Goal: Check status: Check status

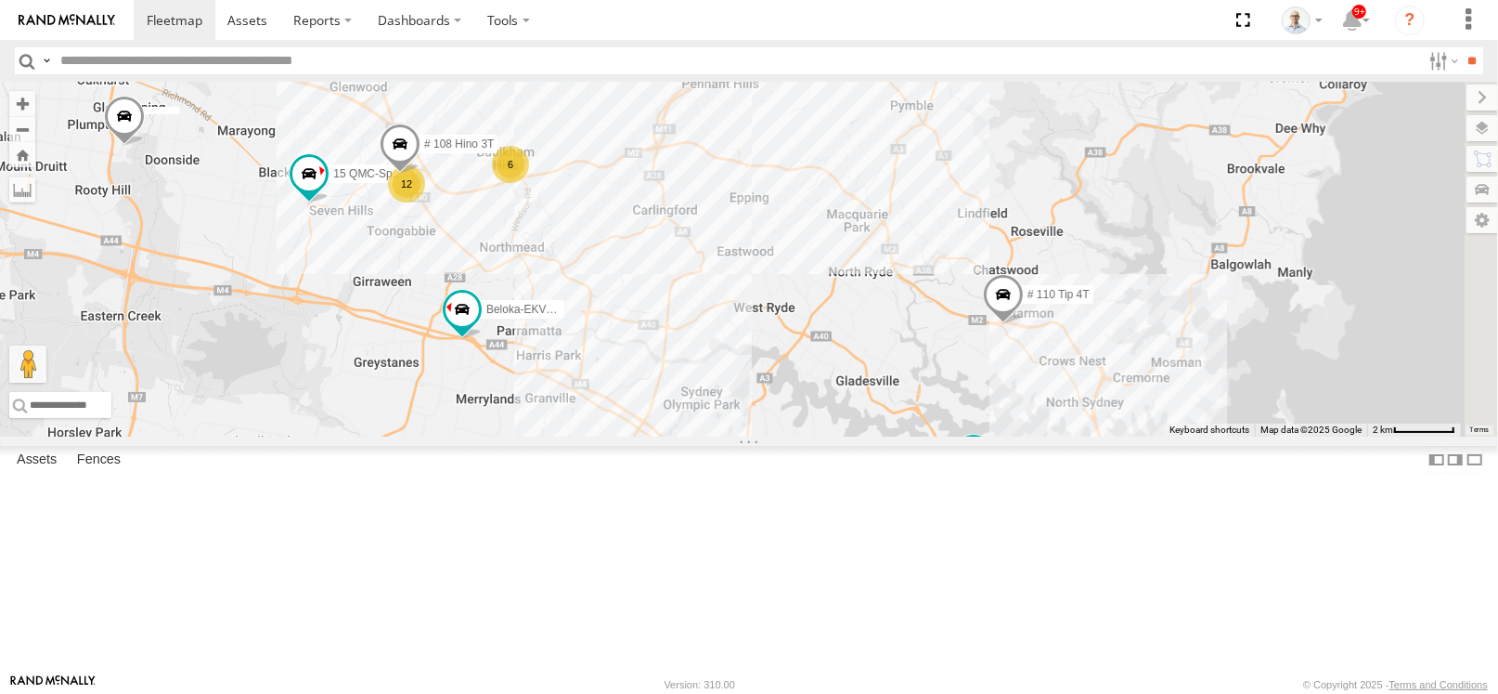
drag, startPoint x: 830, startPoint y: 276, endPoint x: 631, endPoint y: 475, distance: 281.6
click at [631, 436] on div "13 09QMC Ultimo uber 7 12 6 01 [PERSON_NAME]-EKV93V 15 QMC-Spare # 108 Hino 3T …" at bounding box center [749, 259] width 1498 height 355
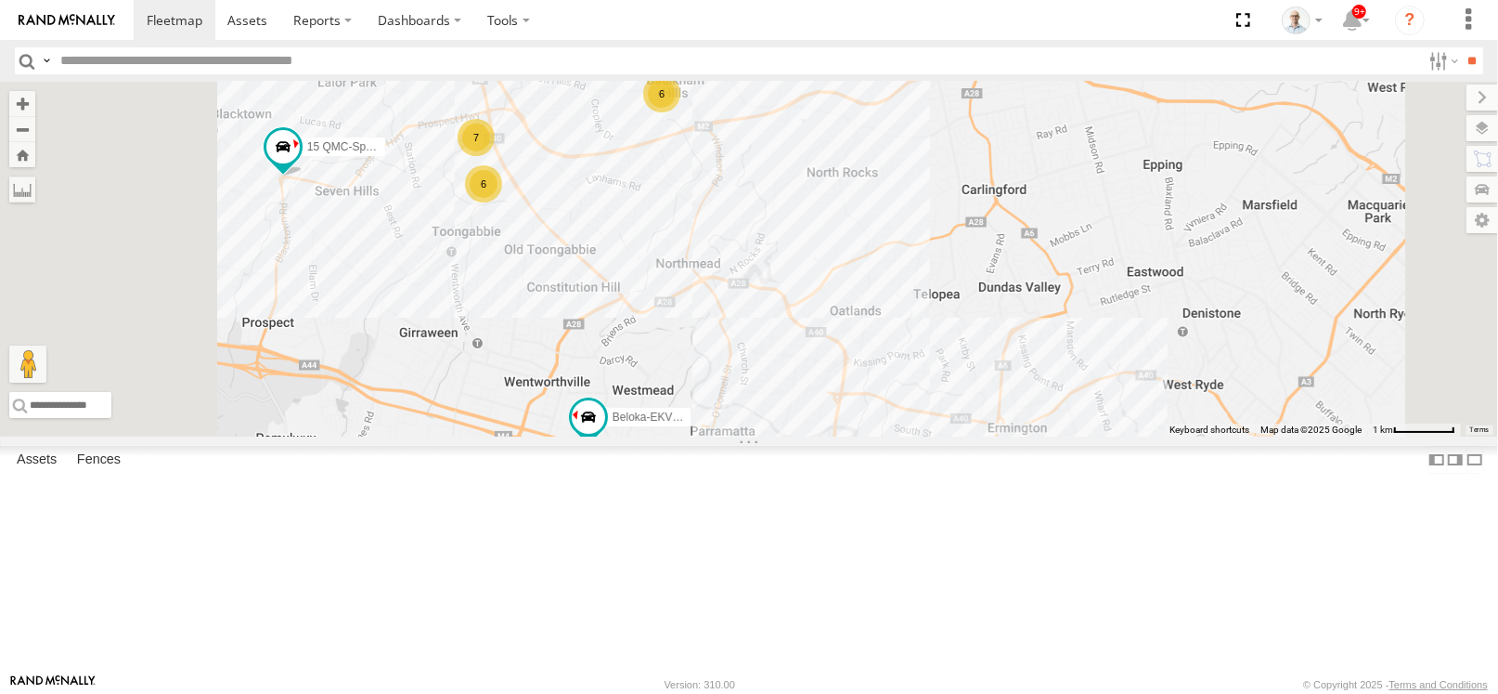
drag, startPoint x: 581, startPoint y: 389, endPoint x: 716, endPoint y: 527, distance: 193.0
click at [716, 436] on div "09QMC Ultimo uber 01 [PERSON_NAME]-EKV93V 15 QMC-Spare Beloka-CHV61N # 110 Tip …" at bounding box center [749, 259] width 1498 height 355
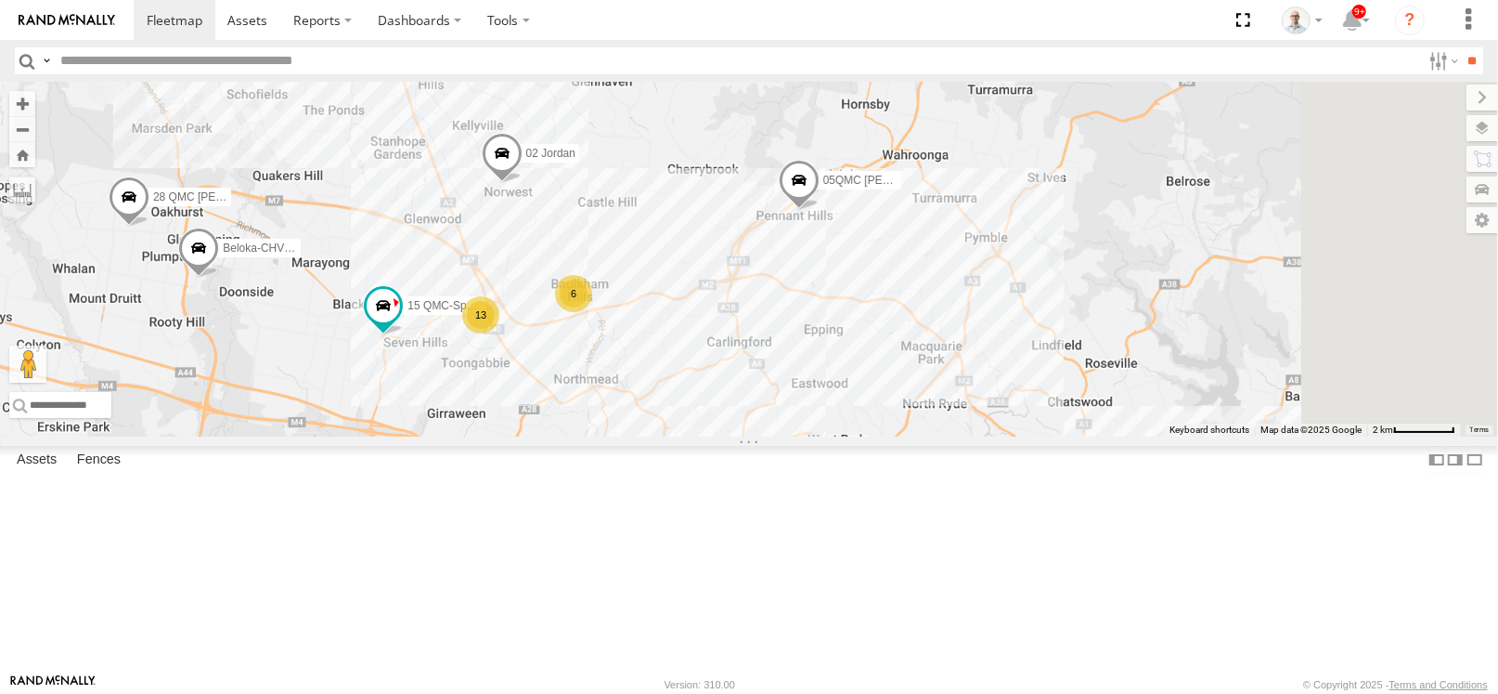
drag, startPoint x: 938, startPoint y: 564, endPoint x: 768, endPoint y: 406, distance: 232.5
click at [768, 406] on div "02 Jordan 05QMC [PERSON_NAME] 13 # KS75A 6 15 QMC-Spare Beloka-CHV61N QMC Merce…" at bounding box center [749, 259] width 1498 height 355
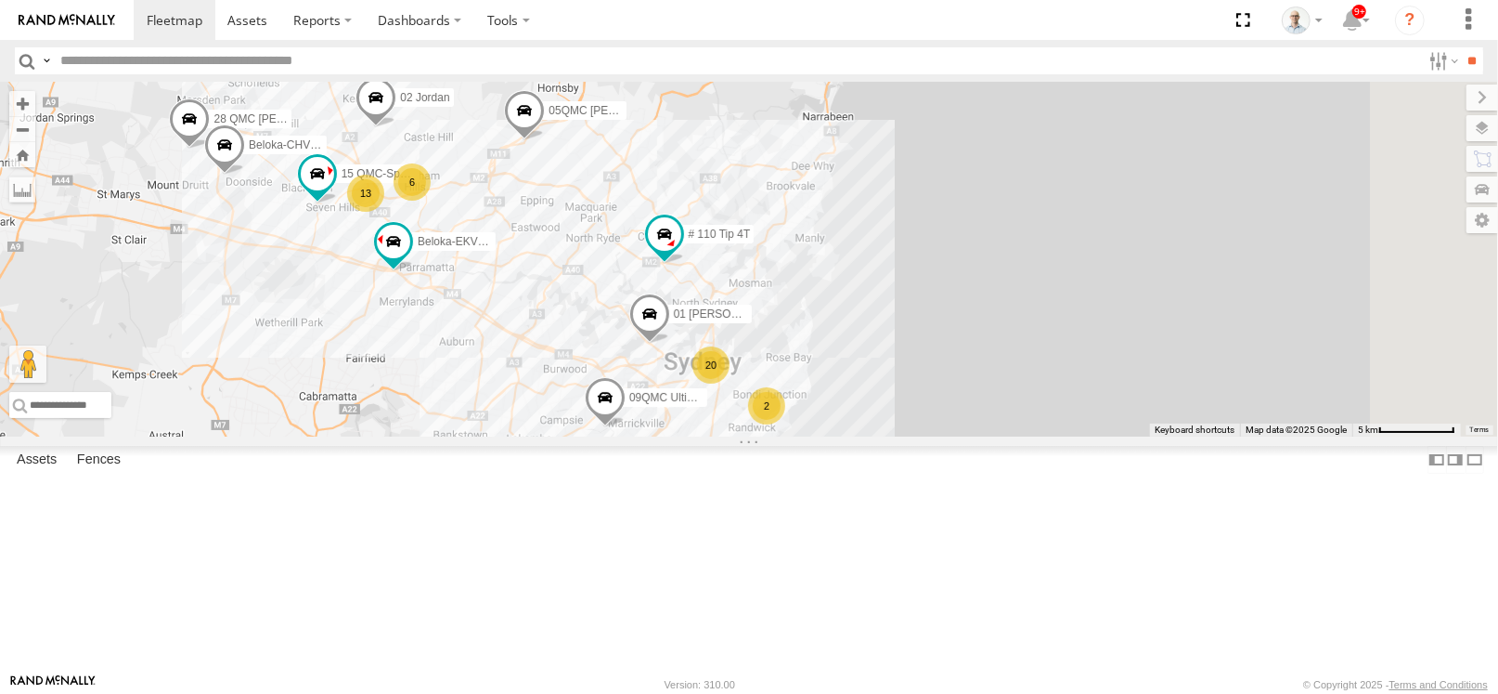
drag, startPoint x: 980, startPoint y: 551, endPoint x: 830, endPoint y: 403, distance: 210.7
click at [830, 403] on div "02 Jordan 05QMC [PERSON_NAME] # KS75A 15 QMC-Spare Beloka-CHV61N QMC Mercedes 2…" at bounding box center [749, 259] width 1498 height 355
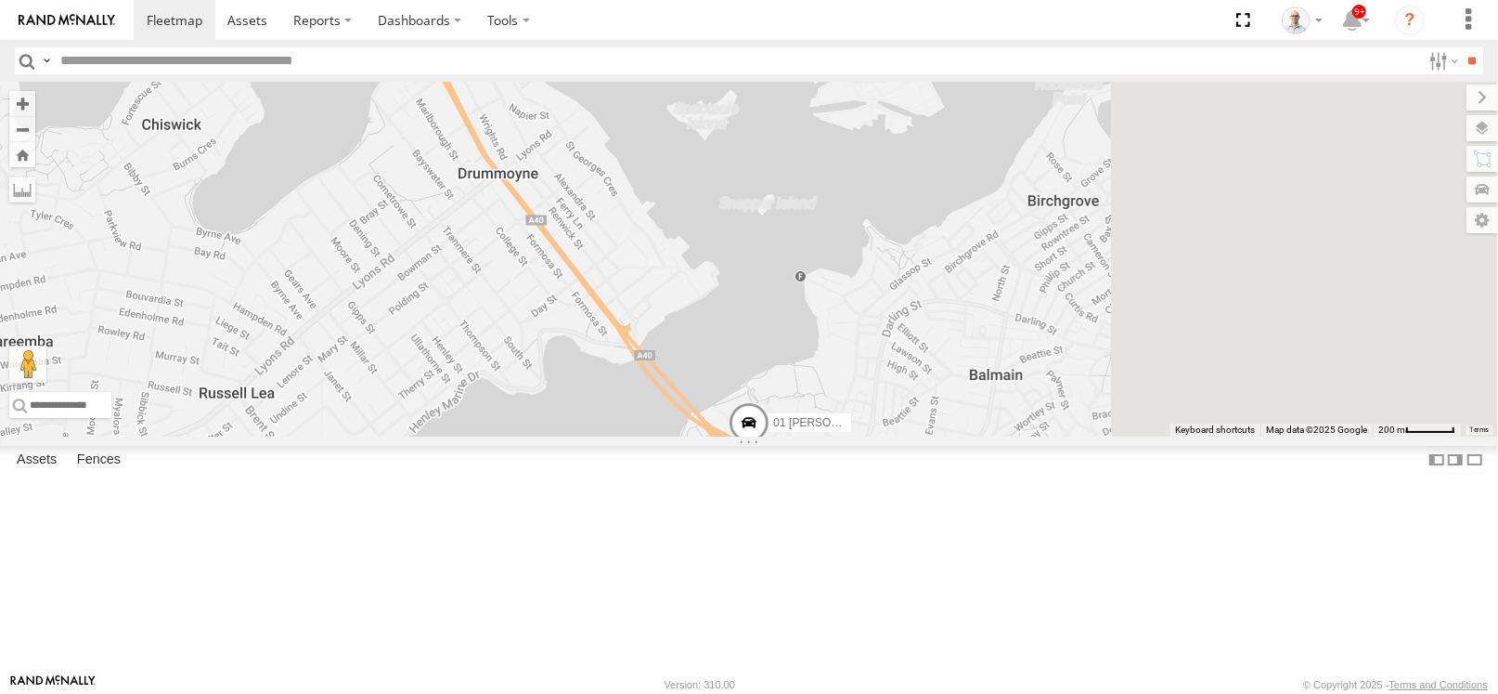
drag, startPoint x: 655, startPoint y: 262, endPoint x: 600, endPoint y: 171, distance: 106.7
click at [601, 171] on div "02 Jordan 05QMC [PERSON_NAME] # KS75A 15 QMC-Spare Beloka-CHV61N QMC Mercedes 2…" at bounding box center [749, 259] width 1498 height 355
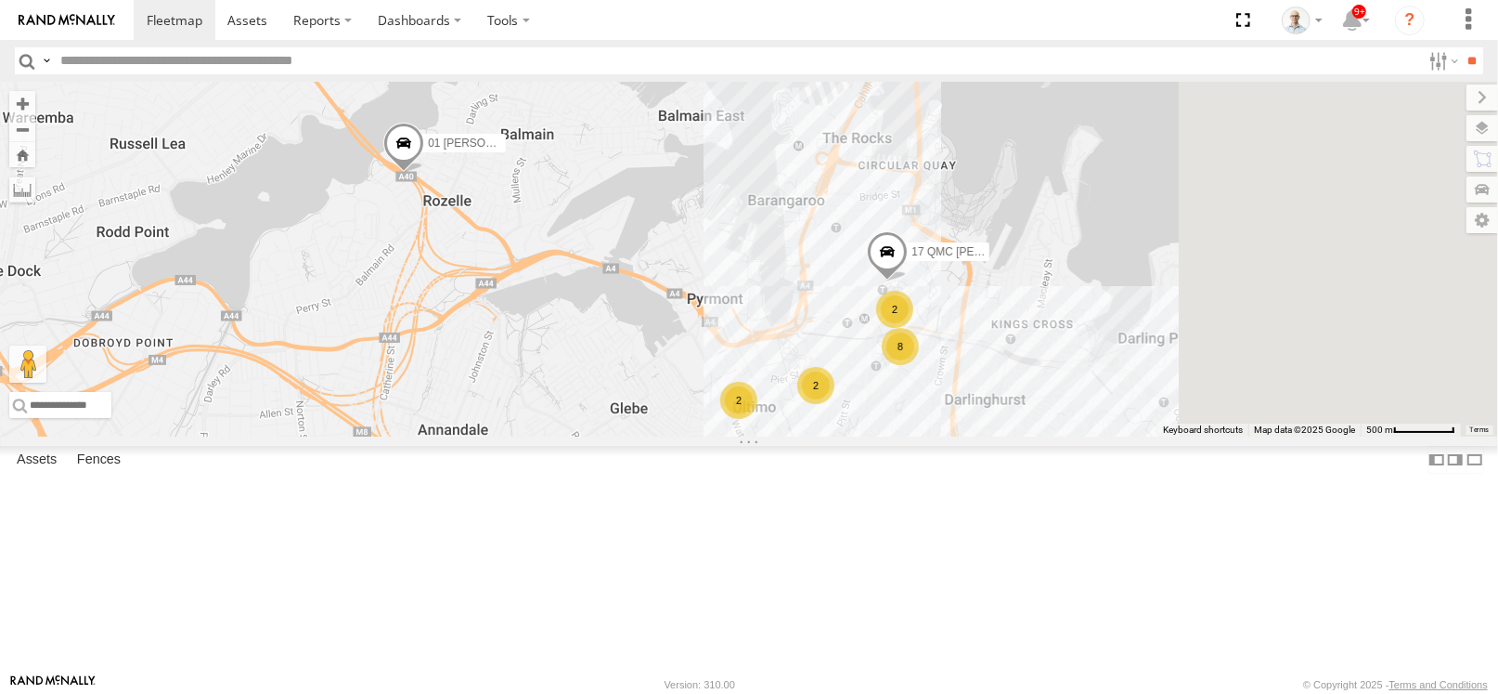
drag, startPoint x: 1193, startPoint y: 497, endPoint x: 809, endPoint y: 352, distance: 410.7
click at [809, 352] on div "02 Jordan 05QMC [PERSON_NAME] # KS75A 15 QMC-Spare Beloka-CHV61N QMC Mercedes 2…" at bounding box center [749, 259] width 1498 height 355
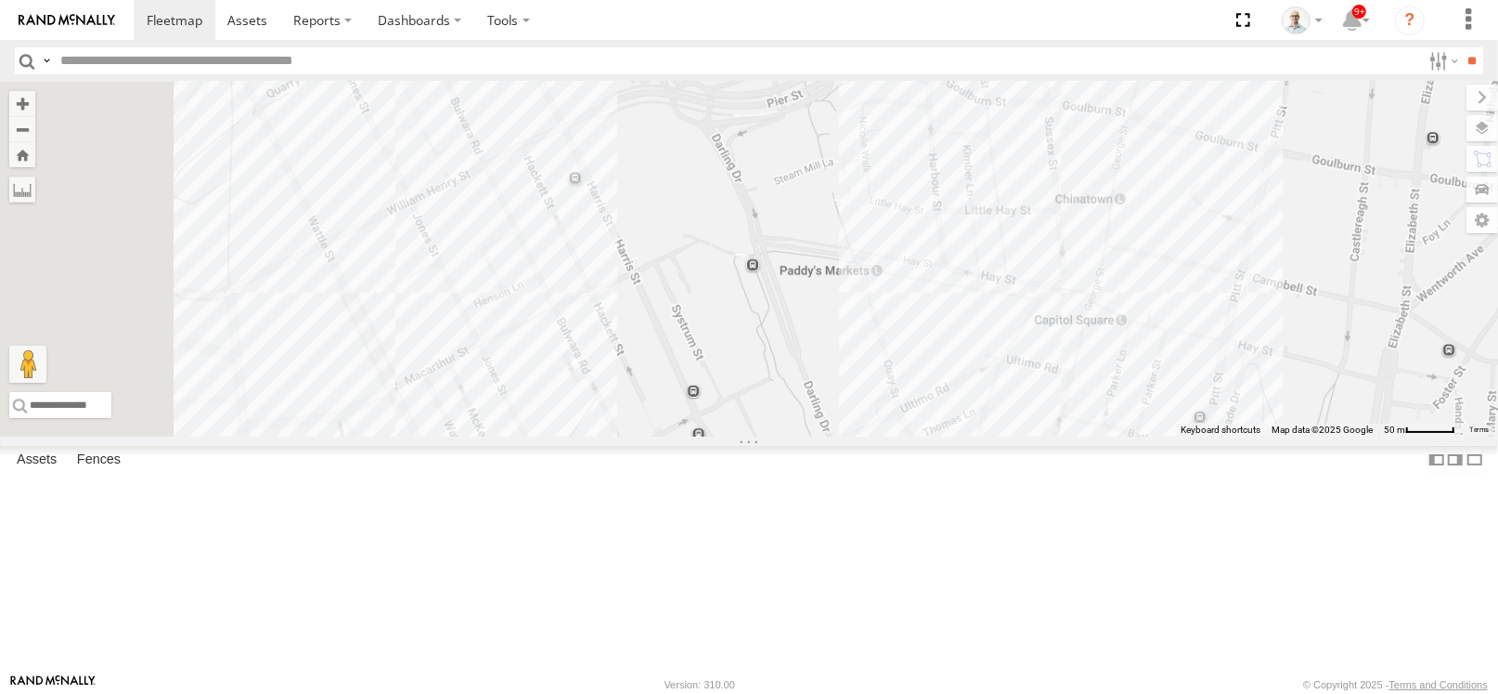
drag, startPoint x: 746, startPoint y: 493, endPoint x: 1497, endPoint y: 347, distance: 764.2
click at [1497, 347] on div "02 Jordan 05QMC [PERSON_NAME] # KS75A 15 QMC-Spare Beloka-CHV61N QMC Mercedes 2…" at bounding box center [749, 259] width 1498 height 355
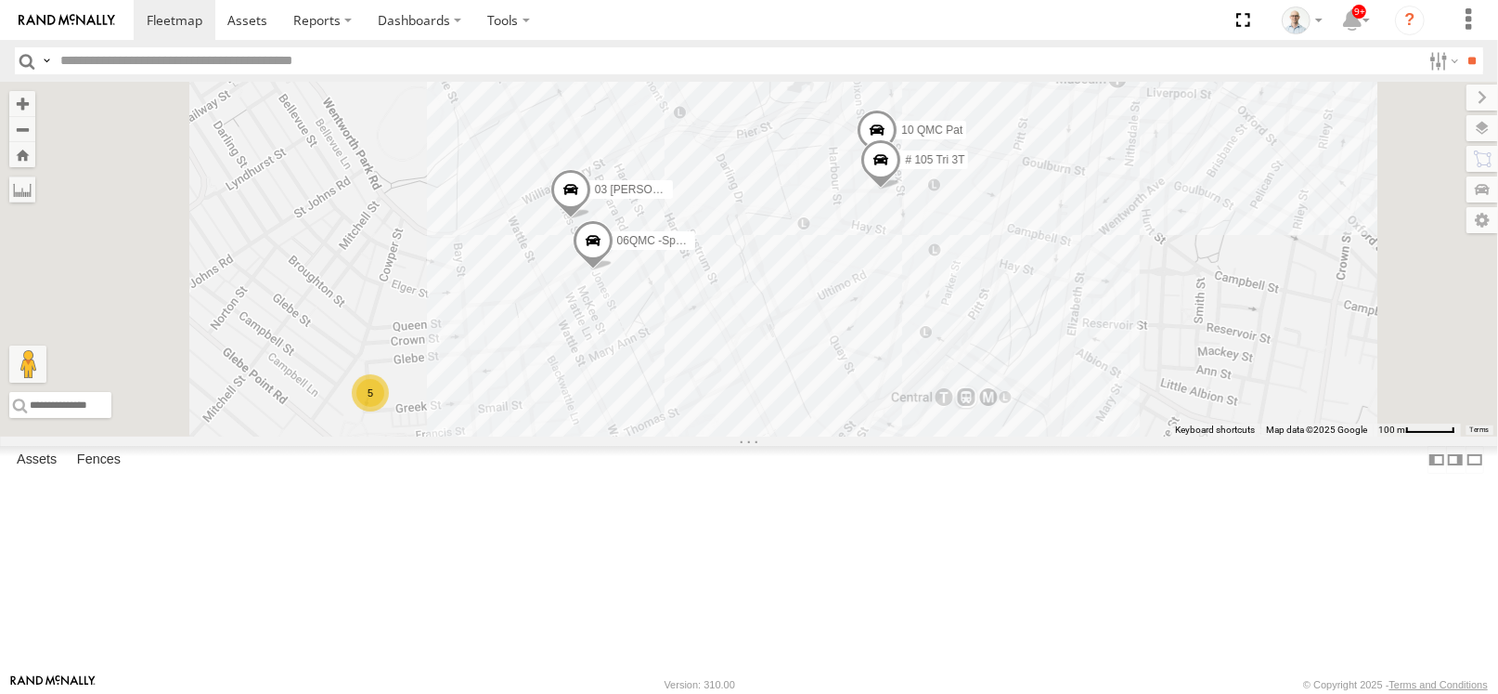
drag, startPoint x: 830, startPoint y: 395, endPoint x: 805, endPoint y: 390, distance: 25.5
click at [891, 341] on div "02 Jordan 05QMC [PERSON_NAME] # KS75A 15 QMC-Spare Beloka-CHV61N QMC Mercedes 2…" at bounding box center [749, 259] width 1498 height 355
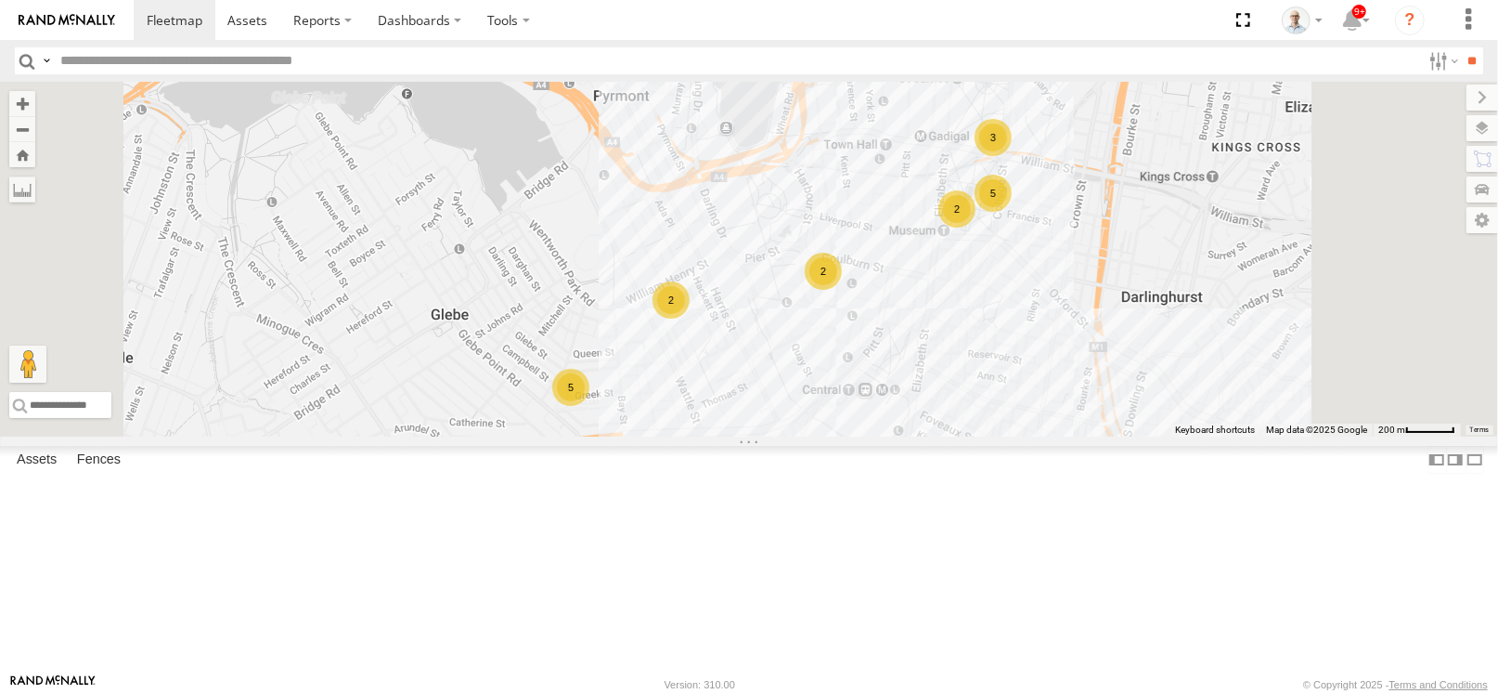
click at [947, 353] on div "02 Jordan 05QMC [PERSON_NAME] # KS75A 15 QMC-Spare Beloka-CHV61N QMC Mercedes 2…" at bounding box center [749, 259] width 1498 height 355
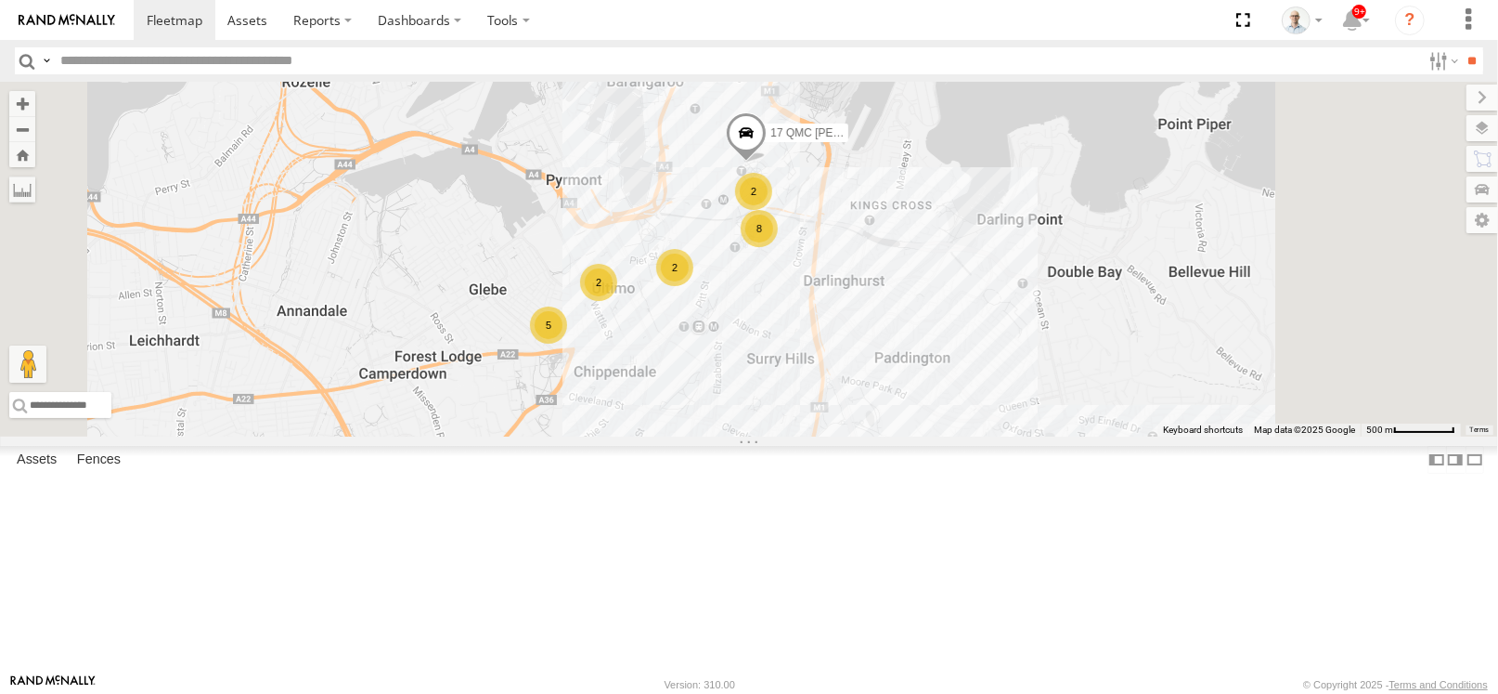
drag, startPoint x: 987, startPoint y: 340, endPoint x: 884, endPoint y: 357, distance: 104.4
click at [884, 357] on div "02 Jordan 05QMC [PERSON_NAME] # KS75A 15 QMC-Spare Beloka-CHV61N QMC Mercedes 2…" at bounding box center [749, 259] width 1498 height 355
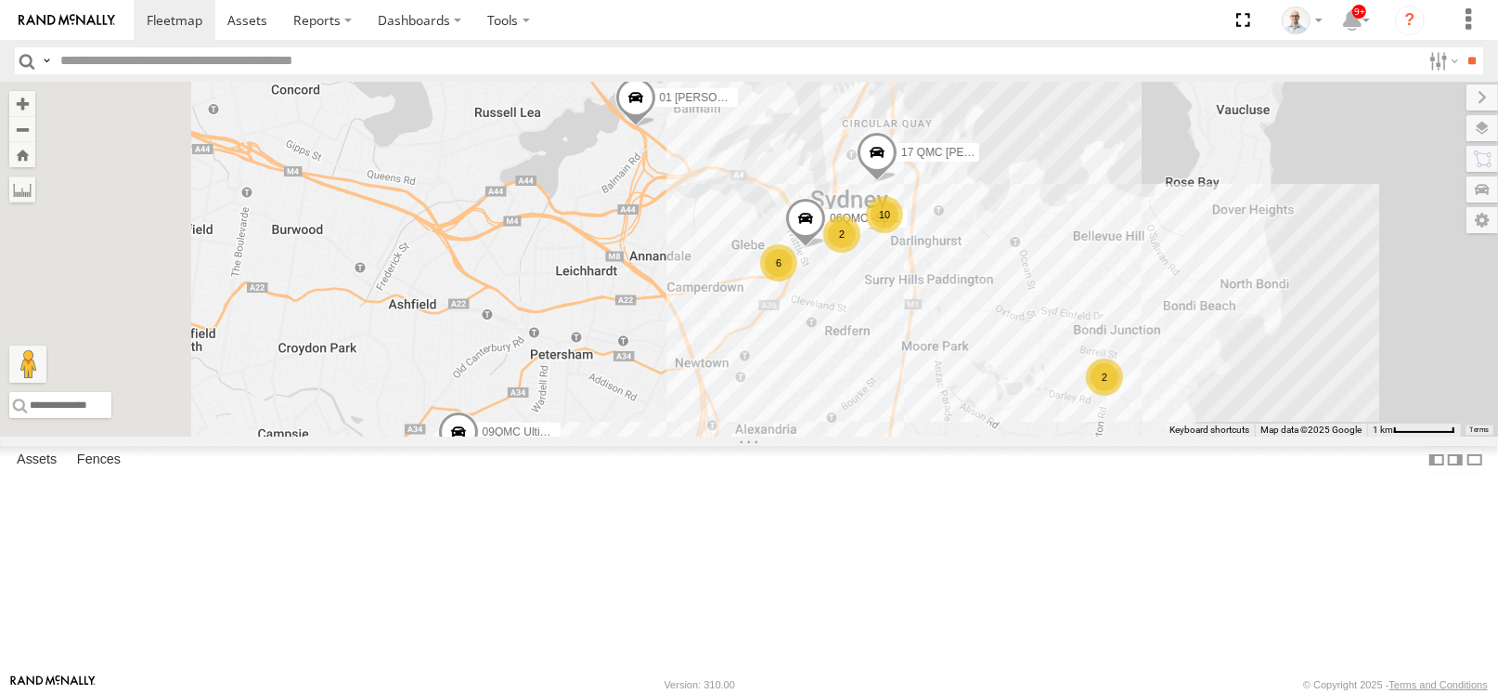
drag, startPoint x: 618, startPoint y: 319, endPoint x: 827, endPoint y: 291, distance: 210.9
click at [827, 291] on div "02 Jordan 05QMC [PERSON_NAME] # KS75A 15 QMC-Spare Beloka-CHV61N QMC Mercedes 2…" at bounding box center [749, 259] width 1498 height 355
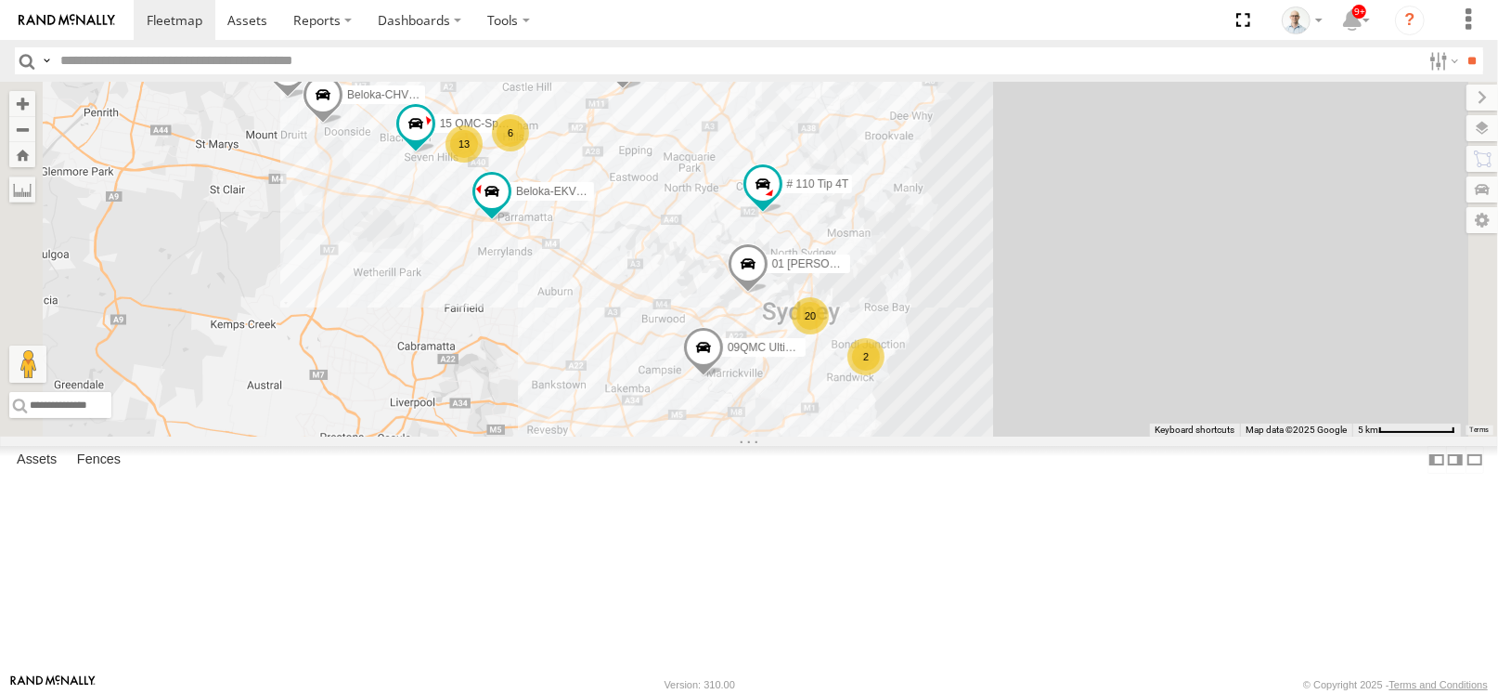
drag, startPoint x: 1133, startPoint y: 355, endPoint x: 1273, endPoint y: 474, distance: 184.4
click at [1273, 436] on div "02 Jordan 05QMC [PERSON_NAME] # KS75A 15 QMC-Spare Beloka-CHV61N QMC Mercedes 2…" at bounding box center [749, 259] width 1498 height 355
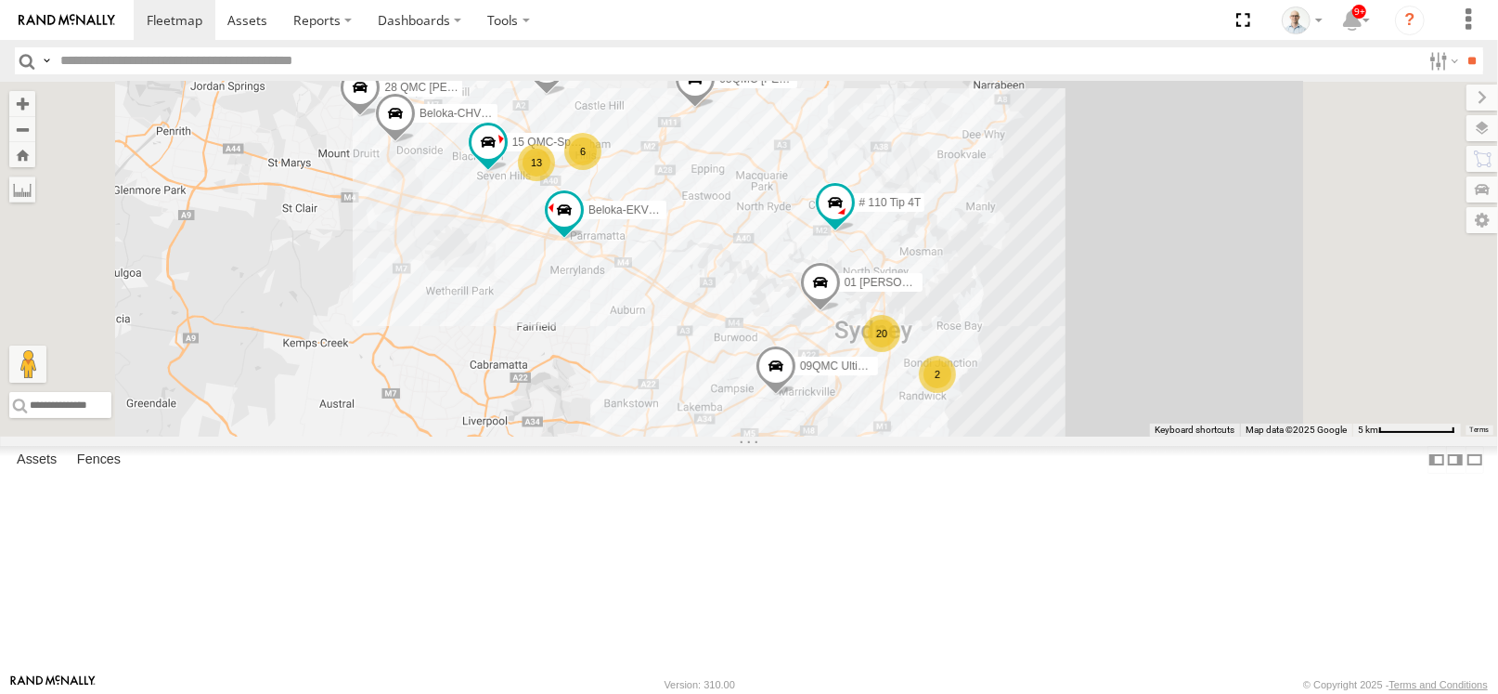
drag, startPoint x: 863, startPoint y: 332, endPoint x: 875, endPoint y: 340, distance: 14.2
click at [875, 341] on div "02 Jordan 05QMC [PERSON_NAME] # KS75A QMC Mercedes Beloka-EKV93V # 110 Tip 4T 0…" at bounding box center [749, 259] width 1498 height 355
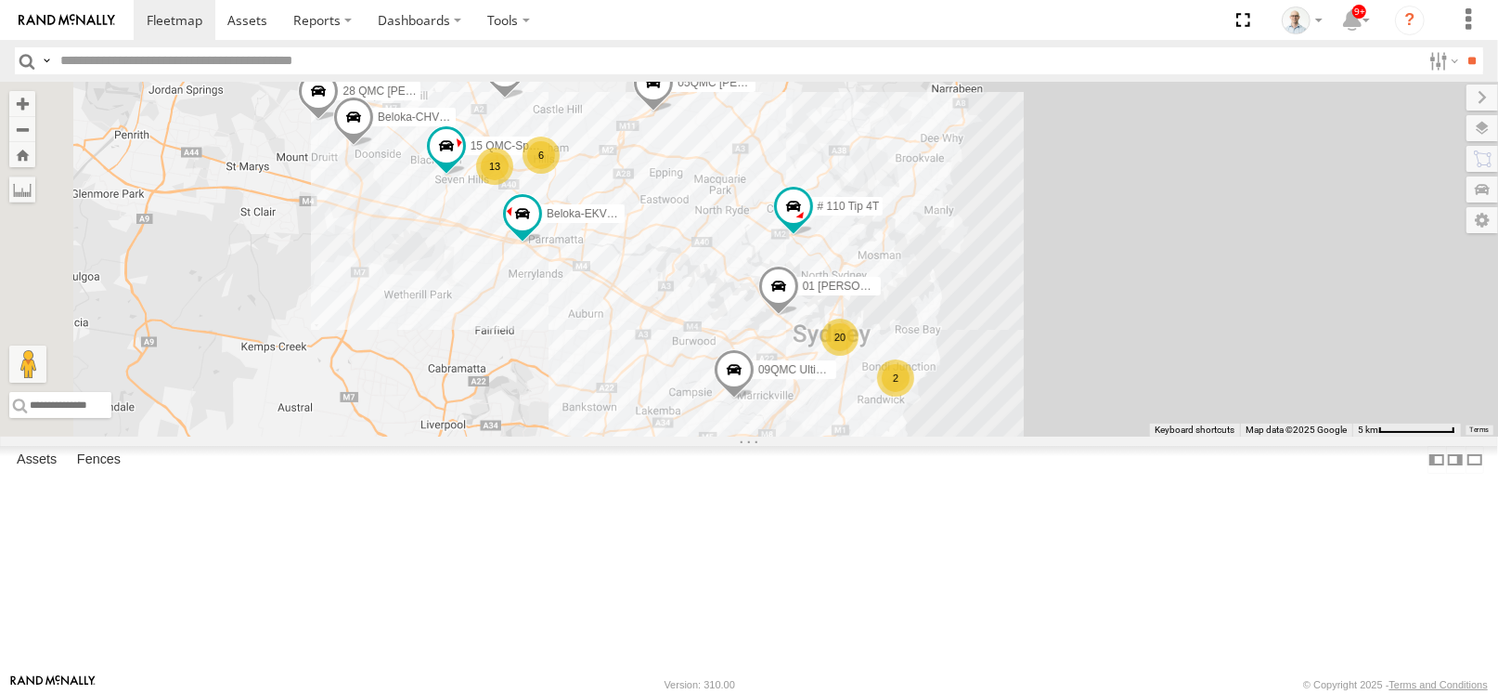
drag, startPoint x: 1138, startPoint y: 355, endPoint x: 1120, endPoint y: 357, distance: 18.7
click at [1120, 357] on div "02 Jordan 05QMC [PERSON_NAME] # KS75A QMC Mercedes Beloka-EKV93V # 110 Tip 4T 0…" at bounding box center [749, 259] width 1498 height 355
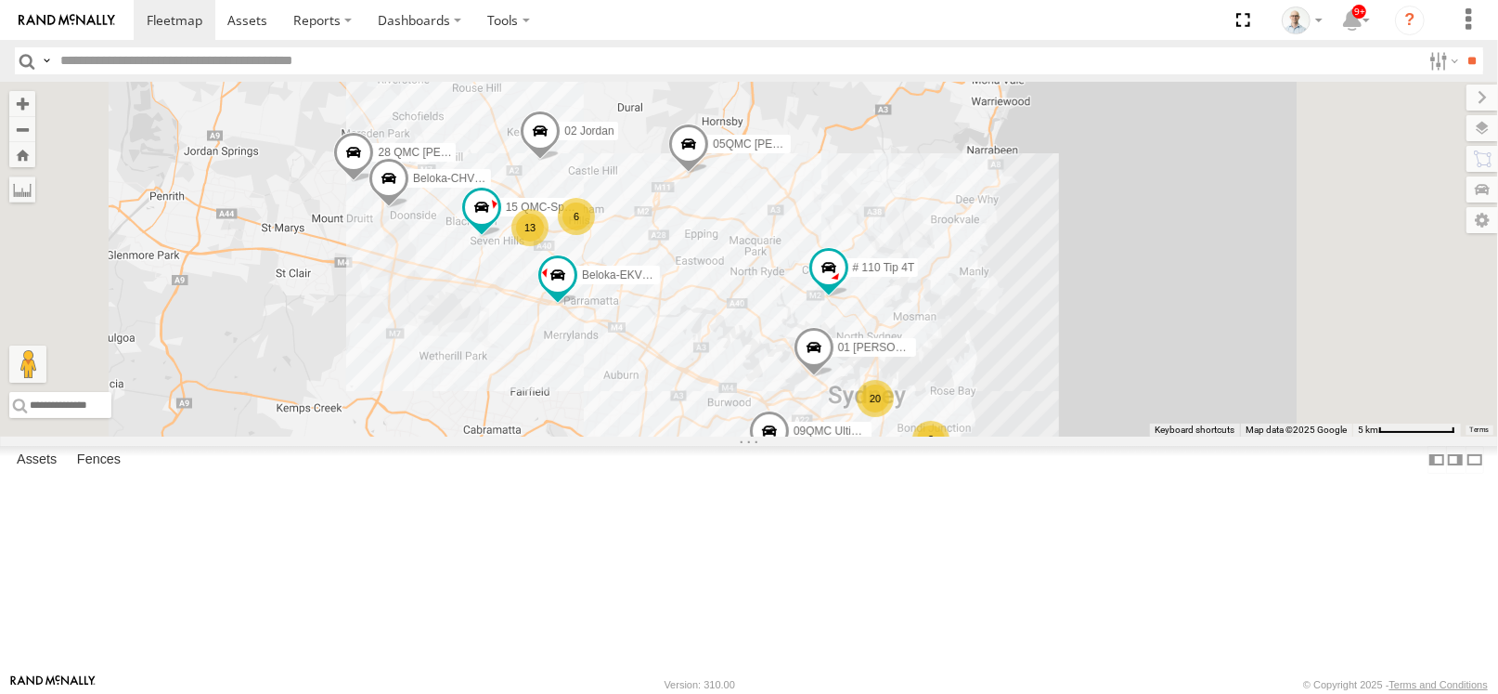
drag, startPoint x: 967, startPoint y: 318, endPoint x: 986, endPoint y: 382, distance: 66.7
click at [986, 382] on div "02 Jordan 05QMC [PERSON_NAME] # KS75A QMC Mercedes Beloka-EKV93V # 110 Tip 4T 0…" at bounding box center [749, 259] width 1498 height 355
click at [951, 459] on div "2" at bounding box center [932, 440] width 37 height 37
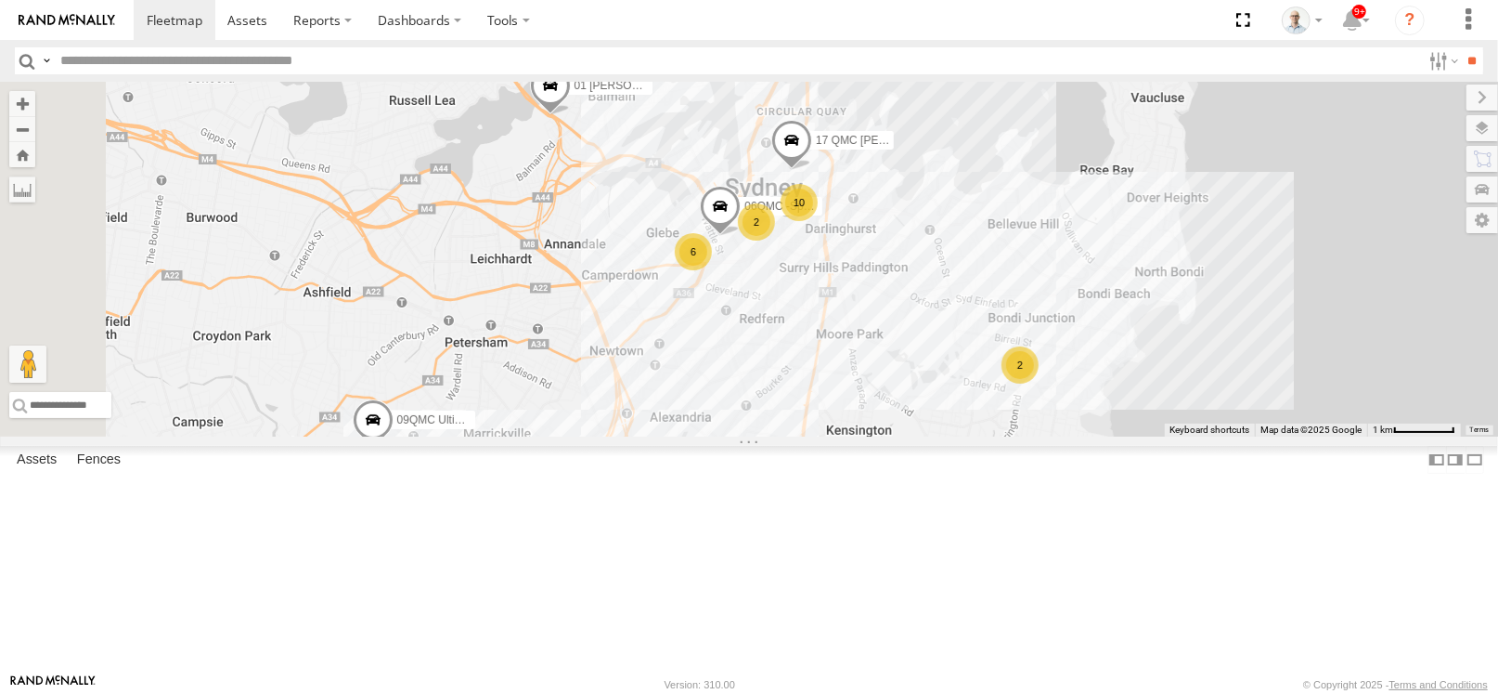
drag, startPoint x: 760, startPoint y: 441, endPoint x: 1207, endPoint y: 482, distance: 448.4
click at [1197, 436] on div "02 Jordan 05QMC [PERSON_NAME] # KS75A QMC Mercedes Beloka-EKV93V # 110 Tip 4T 0…" at bounding box center [749, 259] width 1498 height 355
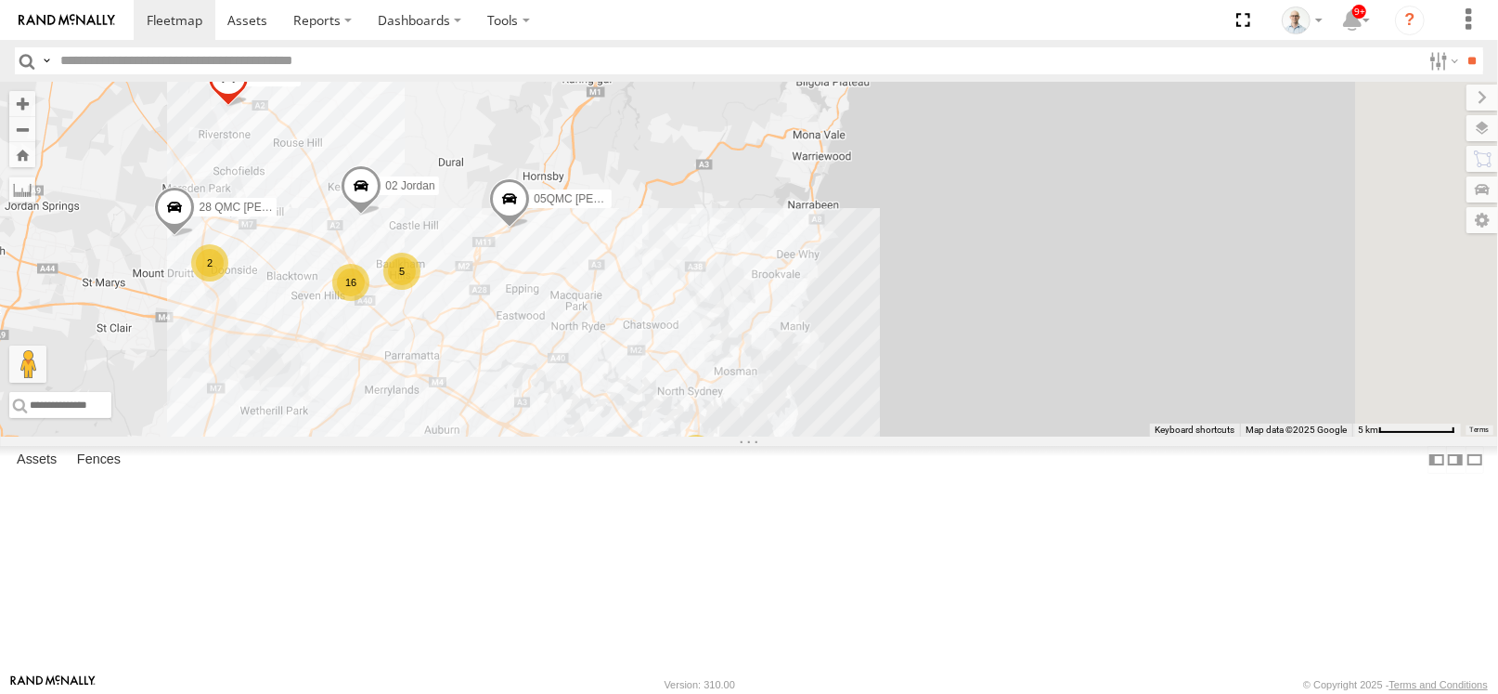
drag, startPoint x: 948, startPoint y: 191, endPoint x: 837, endPoint y: 371, distance: 211.8
click at [837, 371] on div "21 09QMC Ultimo uber 16 # KS75A 2 2 05QMC [PERSON_NAME] 5 02 [PERSON_NAME] 28 Q…" at bounding box center [749, 259] width 1498 height 355
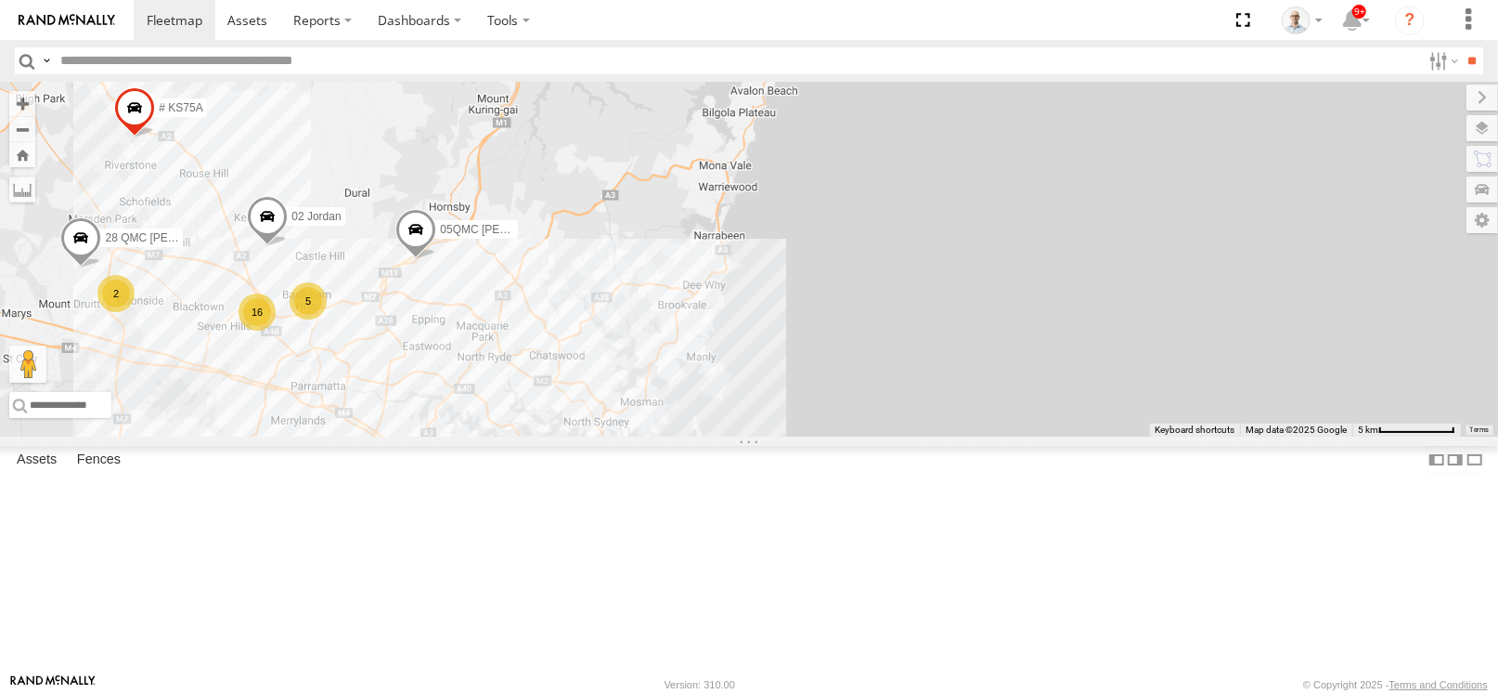
drag, startPoint x: 917, startPoint y: 293, endPoint x: 830, endPoint y: 318, distance: 90.5
click at [830, 318] on div "21 09QMC Ultimo uber 16 # KS75A 2 2 05QMC [PERSON_NAME] 5 02 [PERSON_NAME] 28 Q…" at bounding box center [749, 259] width 1498 height 355
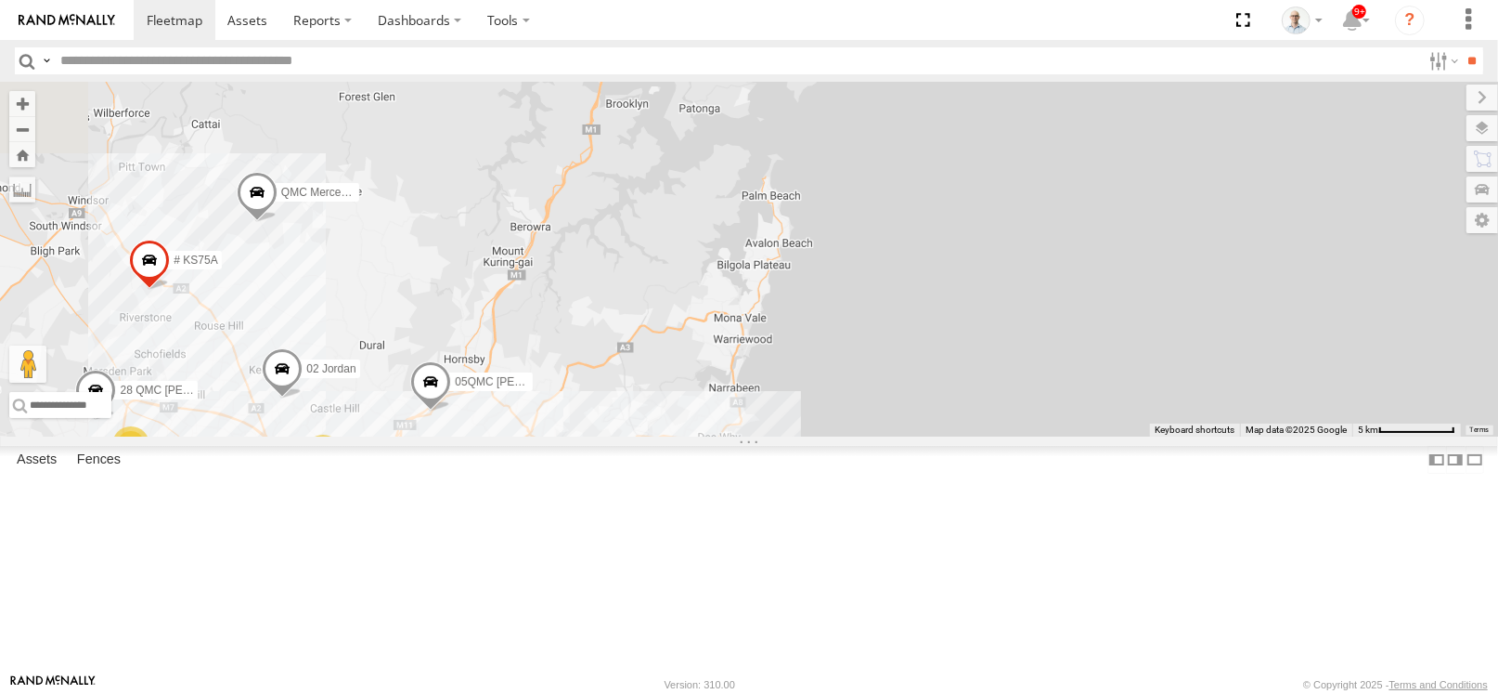
drag, startPoint x: 894, startPoint y: 253, endPoint x: 911, endPoint y: 394, distance: 142.1
click at [911, 411] on div "21 09QMC Ultimo uber 16 # KS75A 2 2 05QMC [PERSON_NAME] 5 02 [PERSON_NAME] 28 Q…" at bounding box center [749, 259] width 1498 height 355
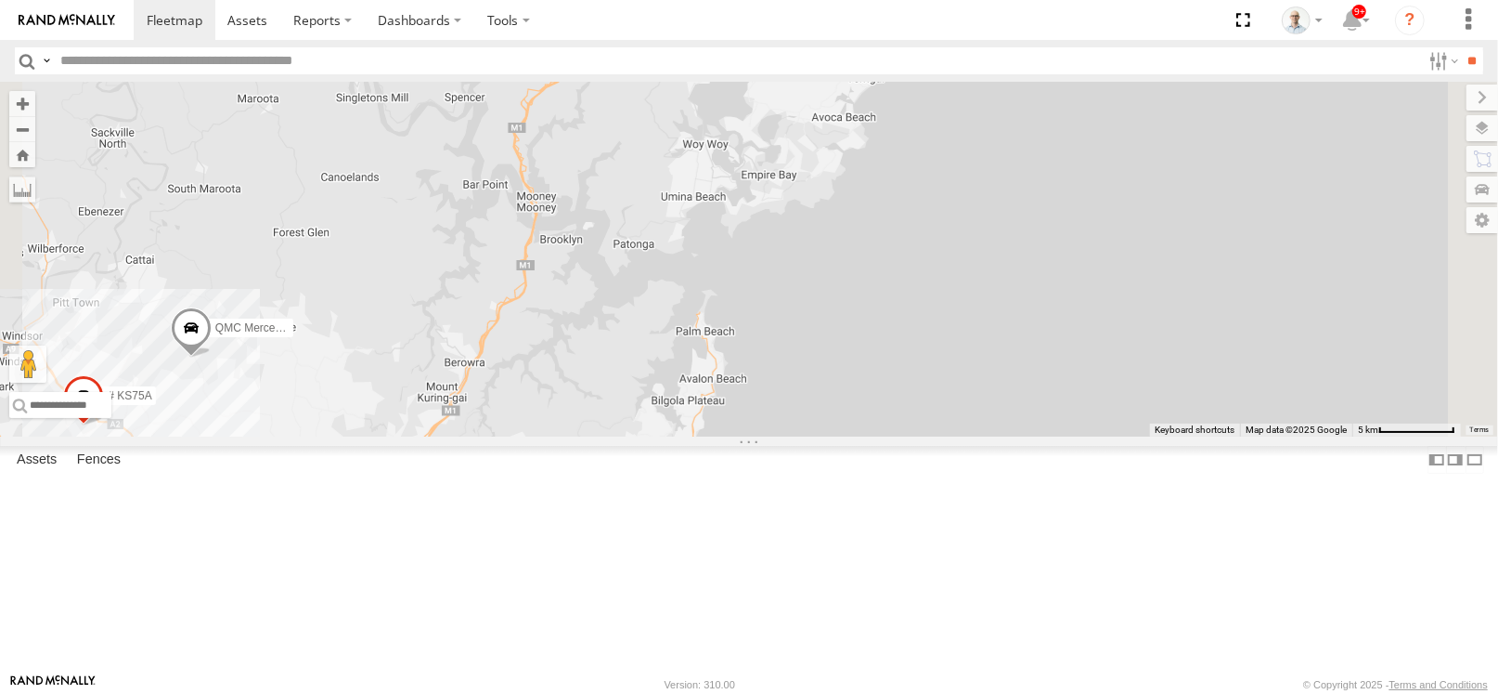
drag, startPoint x: 947, startPoint y: 283, endPoint x: 874, endPoint y: 415, distance: 150.9
click at [874, 415] on div "21 09QMC Ultimo uber 16 # KS75A 2 2 05QMC [PERSON_NAME] 5 02 [PERSON_NAME] 28 Q…" at bounding box center [749, 259] width 1498 height 355
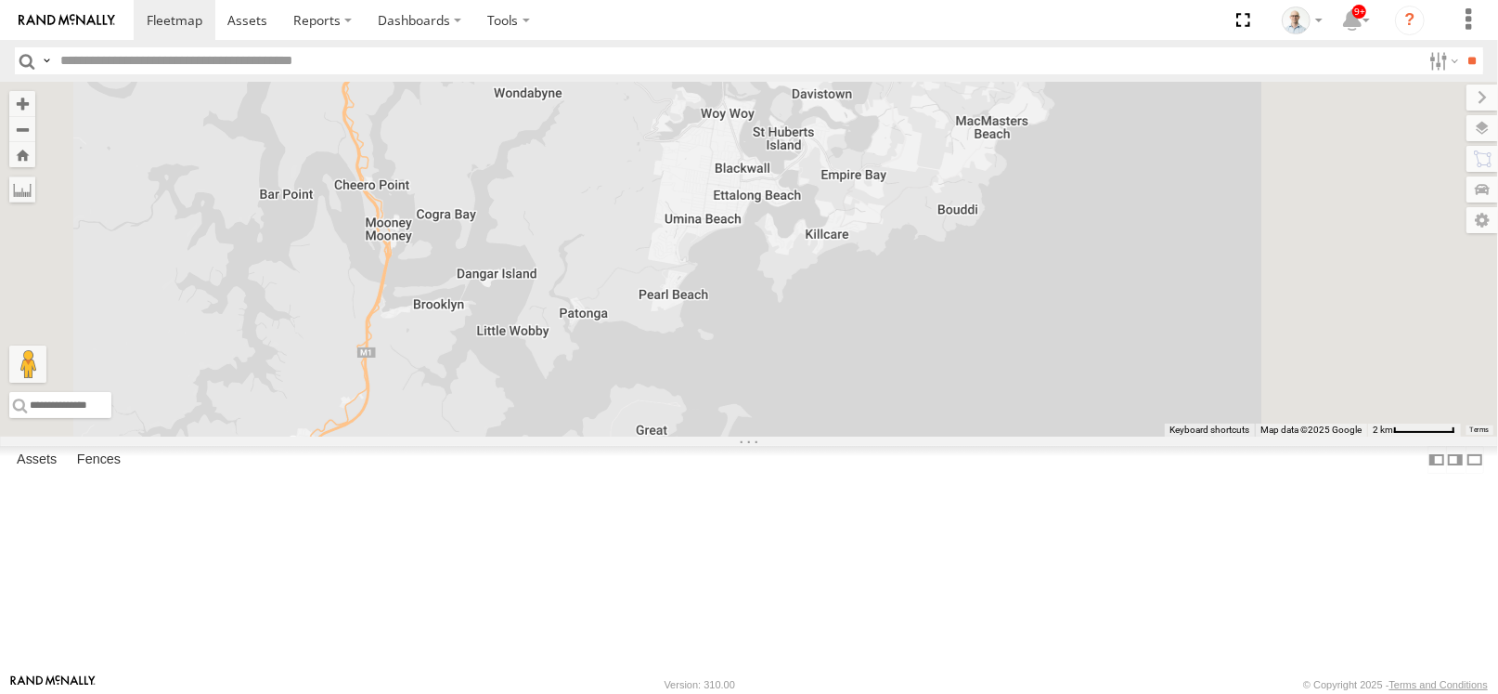
drag, startPoint x: 908, startPoint y: 370, endPoint x: 896, endPoint y: 403, distance: 34.7
click at [896, 403] on div "09QMC Ultimo uber # KS75A 05QMC [PERSON_NAME] 02 [PERSON_NAME] 28 QMC [PERSON_N…" at bounding box center [749, 259] width 1498 height 355
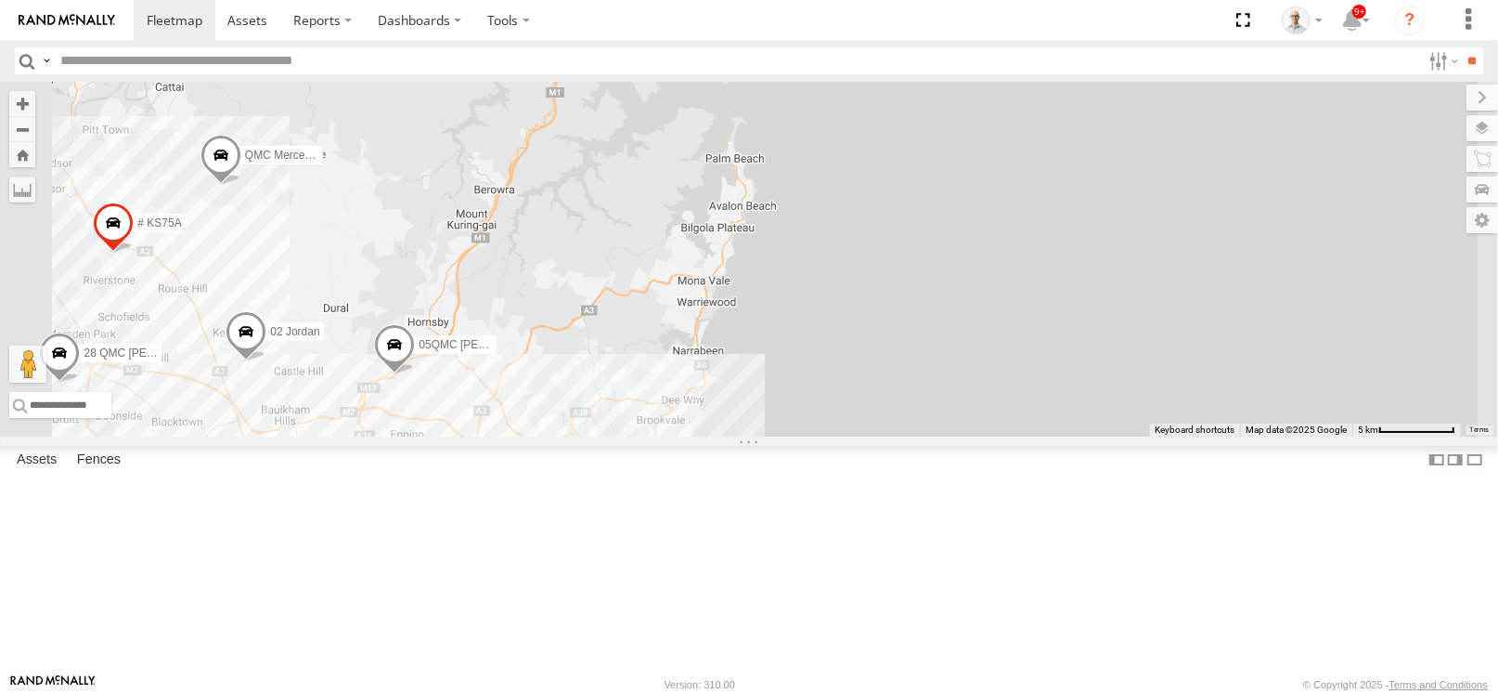
drag, startPoint x: 868, startPoint y: 462, endPoint x: 908, endPoint y: 234, distance: 231.9
click at [908, 234] on div "09QMC Ultimo uber # KS75A 05QMC [PERSON_NAME] 02 [PERSON_NAME] 28 QMC [PERSON_N…" at bounding box center [749, 259] width 1498 height 355
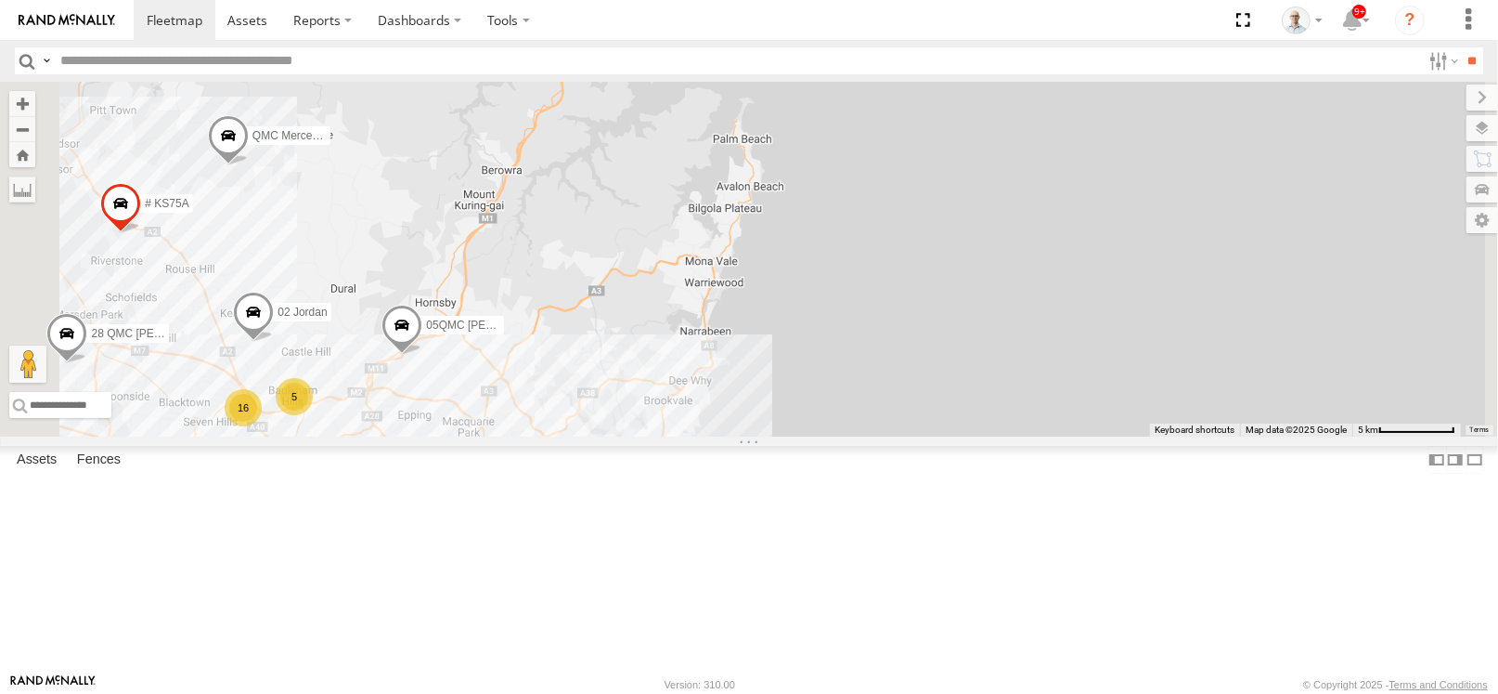
drag, startPoint x: 895, startPoint y: 356, endPoint x: 903, endPoint y: 331, distance: 25.5
click at [903, 331] on div "09QMC Ultimo uber # KS75A 05QMC [PERSON_NAME] 02 [PERSON_NAME] 28 QMC [PERSON_N…" at bounding box center [749, 259] width 1498 height 355
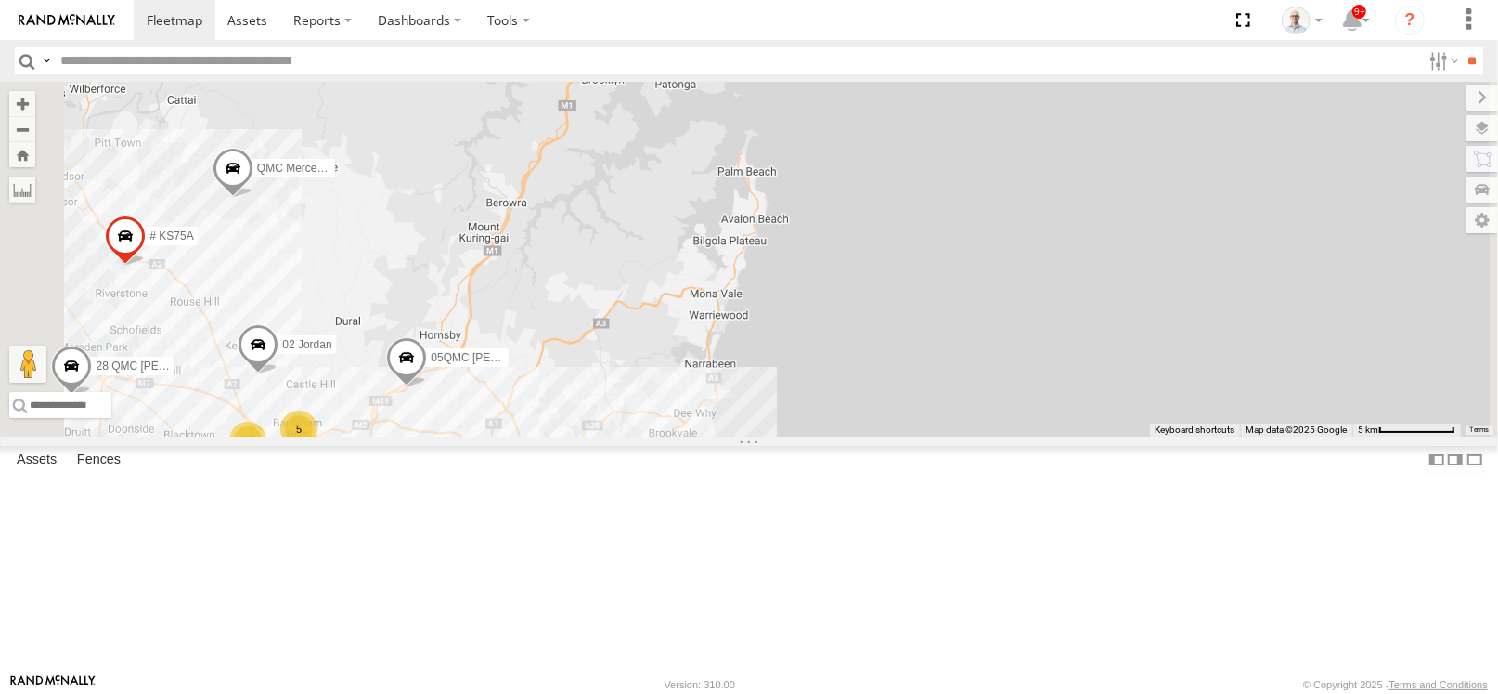
drag, startPoint x: 903, startPoint y: 263, endPoint x: 912, endPoint y: 423, distance: 160.8
click at [912, 423] on div "09QMC Ultimo uber # KS75A 05QMC [PERSON_NAME] 02 [PERSON_NAME] 28 QMC [PERSON_N…" at bounding box center [749, 259] width 1498 height 355
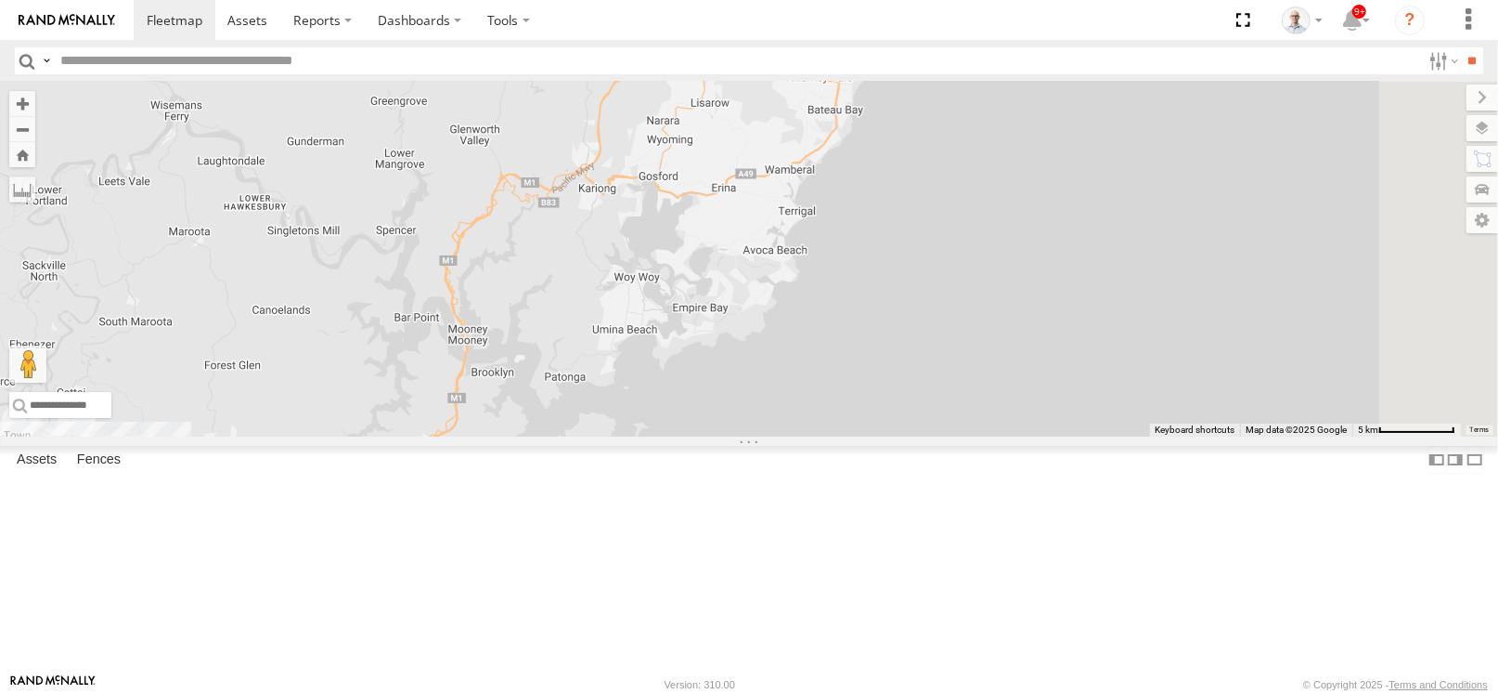
drag, startPoint x: 920, startPoint y: 294, endPoint x: 805, endPoint y: 474, distance: 213.8
click at [805, 436] on div "09QMC Ultimo uber # KS75A 05QMC [PERSON_NAME] 02 [PERSON_NAME] 28 QMC [PERSON_N…" at bounding box center [749, 259] width 1498 height 355
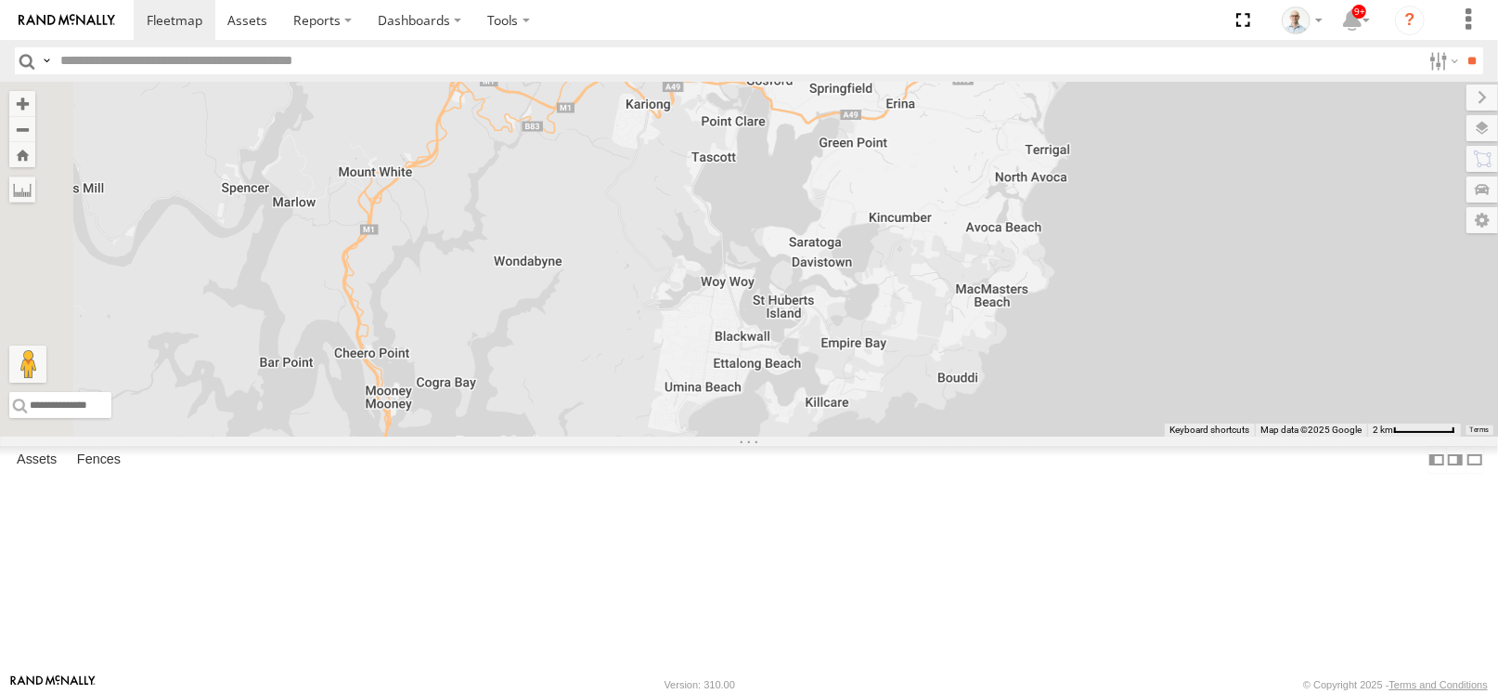
drag, startPoint x: 865, startPoint y: 356, endPoint x: 894, endPoint y: 355, distance: 28.8
click at [894, 355] on div "09QMC Ultimo uber # KS75A 05QMC [PERSON_NAME] 02 [PERSON_NAME] 28 QMC [PERSON_N…" at bounding box center [749, 259] width 1498 height 355
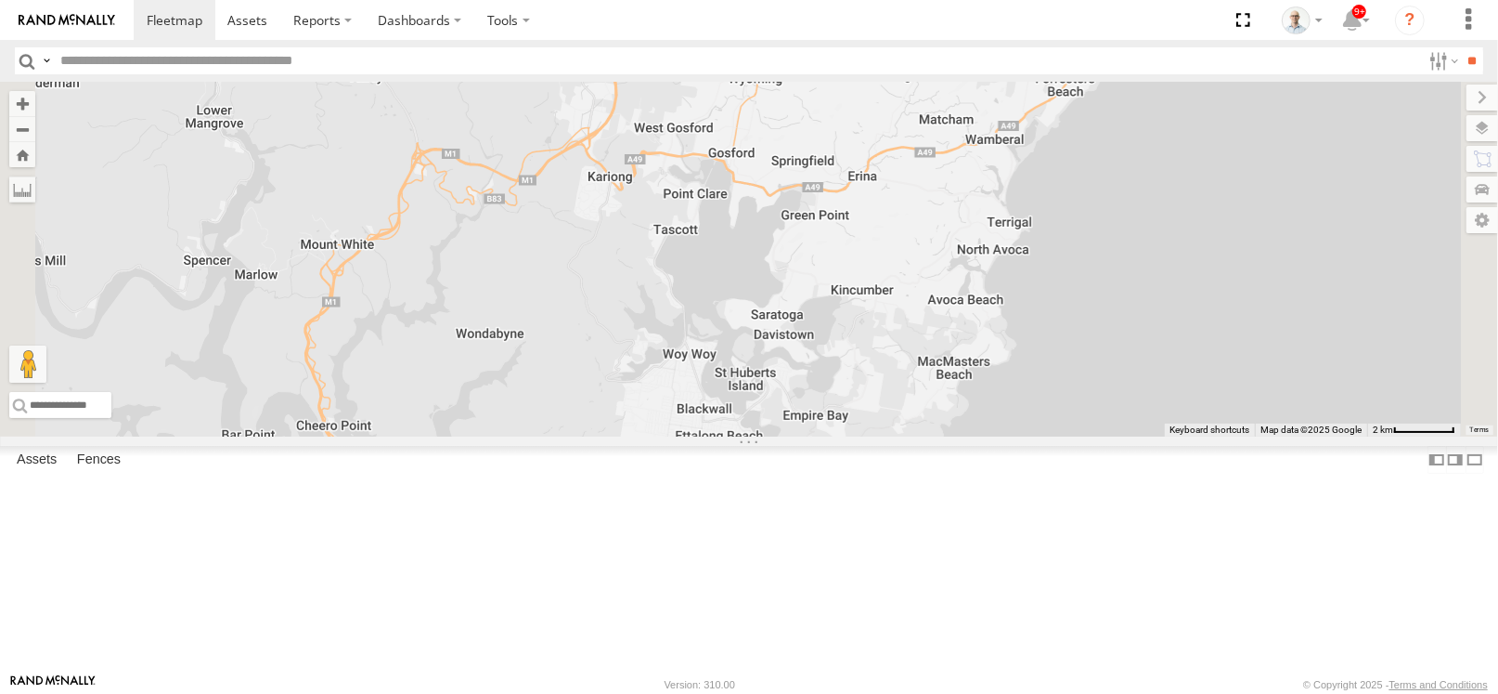
drag, startPoint x: 883, startPoint y: 377, endPoint x: 853, endPoint y: 434, distance: 64.0
click at [853, 434] on div "09QMC Ultimo uber # KS75A 05QMC [PERSON_NAME] 02 [PERSON_NAME] 28 QMC [PERSON_N…" at bounding box center [749, 259] width 1498 height 355
